Goal: Task Accomplishment & Management: Manage account settings

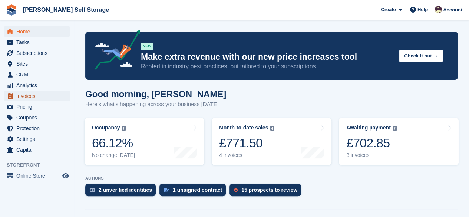
click at [25, 96] on span "Invoices" at bounding box center [38, 96] width 45 height 10
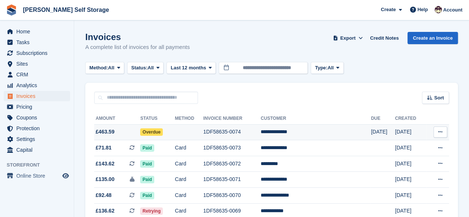
click at [439, 132] on icon at bounding box center [440, 131] width 4 height 5
click at [111, 134] on span "£463.59" at bounding box center [105, 132] width 19 height 8
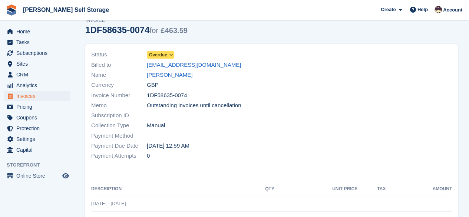
scroll to position [32, 0]
click at [168, 54] on span at bounding box center [171, 55] width 6 height 6
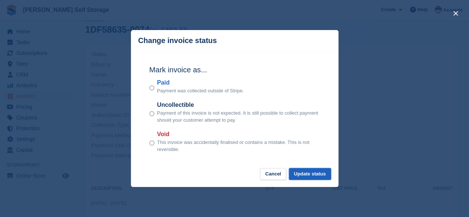
click at [318, 175] on button "Update status" at bounding box center [310, 174] width 42 height 12
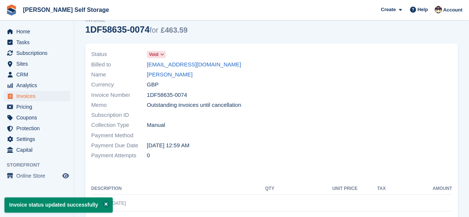
scroll to position [0, 0]
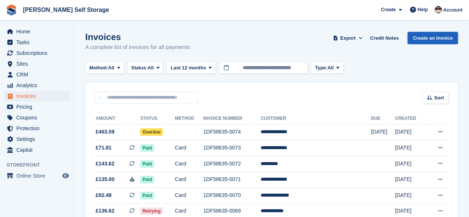
click at [428, 40] on link "Create an Invoice" at bounding box center [433, 38] width 50 height 12
click at [111, 135] on span "£463.59" at bounding box center [105, 132] width 19 height 8
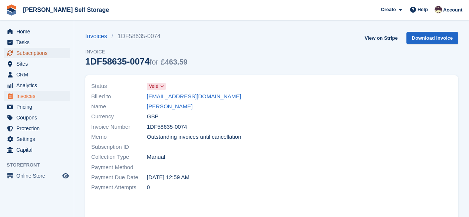
click at [37, 55] on span "Subscriptions" at bounding box center [38, 53] width 45 height 10
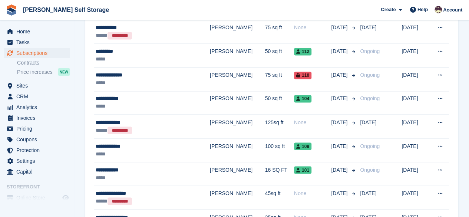
scroll to position [584, 0]
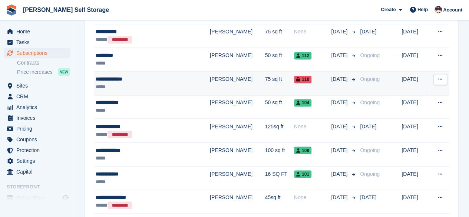
click at [127, 83] on div "*****" at bounding box center [140, 87] width 88 height 8
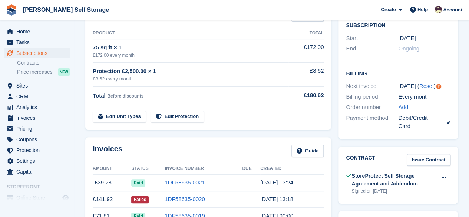
scroll to position [133, 0]
